Goal: Navigation & Orientation: Find specific page/section

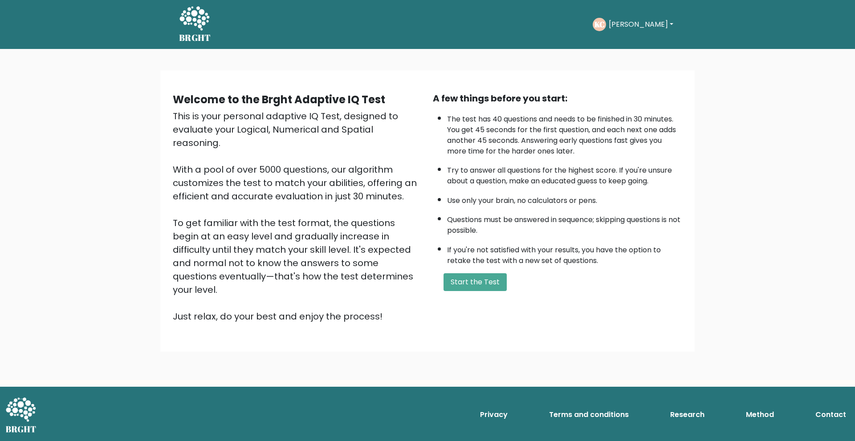
click at [646, 24] on button "[PERSON_NAME]" at bounding box center [641, 25] width 70 height 12
click at [631, 49] on link "Dashboard" at bounding box center [628, 48] width 70 height 14
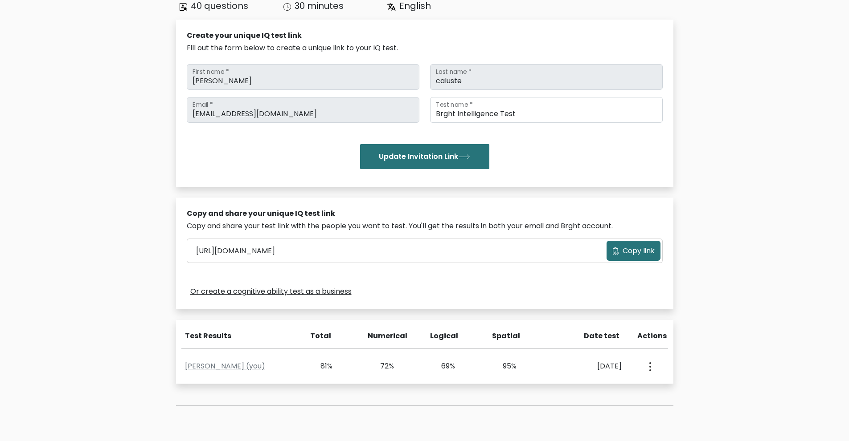
scroll to position [167, 0]
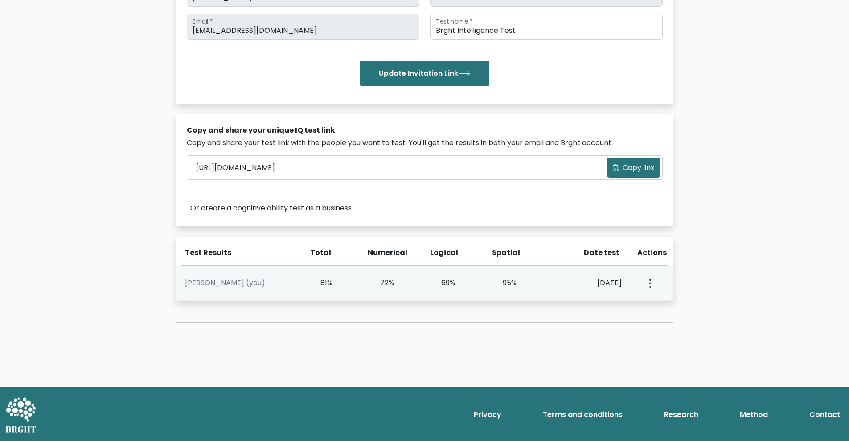
click at [647, 284] on button "button" at bounding box center [649, 284] width 7 height 28
click at [675, 304] on link "View Profile" at bounding box center [681, 309] width 70 height 14
